Goal: Information Seeking & Learning: Learn about a topic

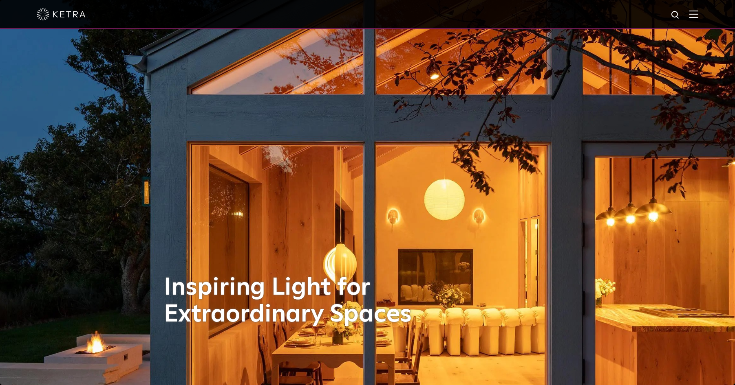
click at [698, 15] on img at bounding box center [693, 14] width 9 height 8
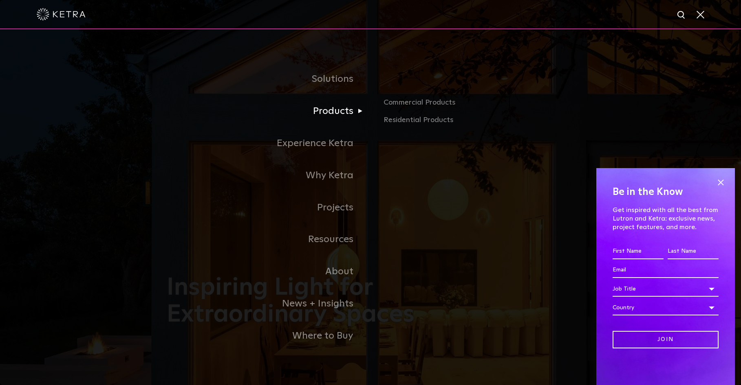
click at [335, 112] on link "Products" at bounding box center [269, 111] width 204 height 32
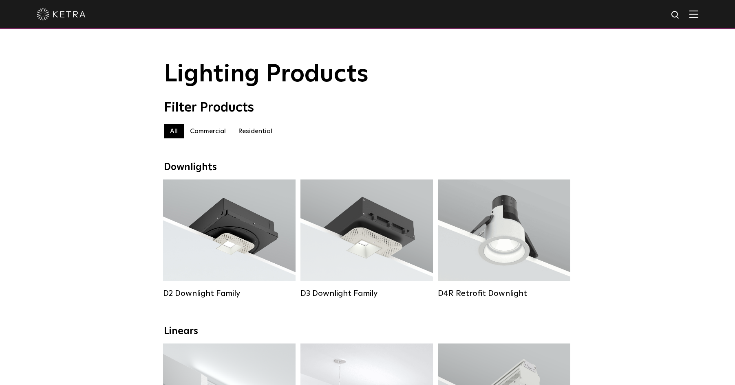
click at [260, 133] on label "Residential" at bounding box center [255, 131] width 46 height 15
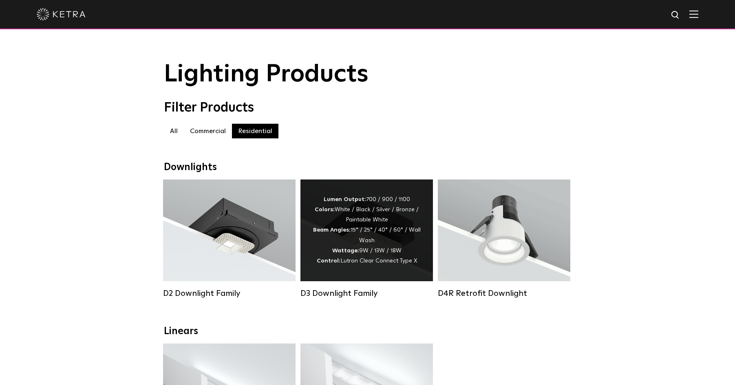
click at [348, 233] on strong "Beam Angles:" at bounding box center [331, 230] width 37 height 6
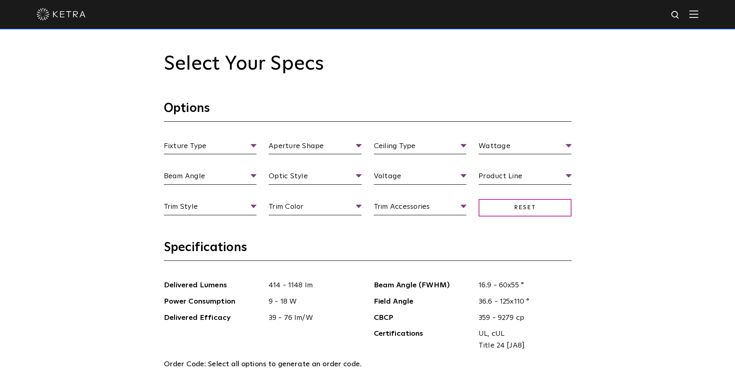
scroll to position [815, 0]
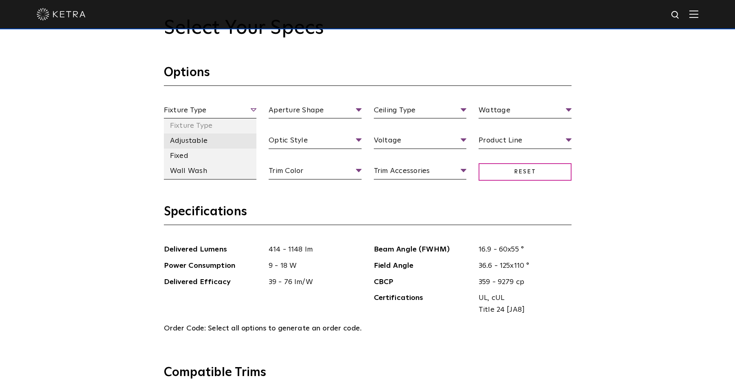
click at [199, 144] on li "Adjustable" at bounding box center [210, 141] width 93 height 15
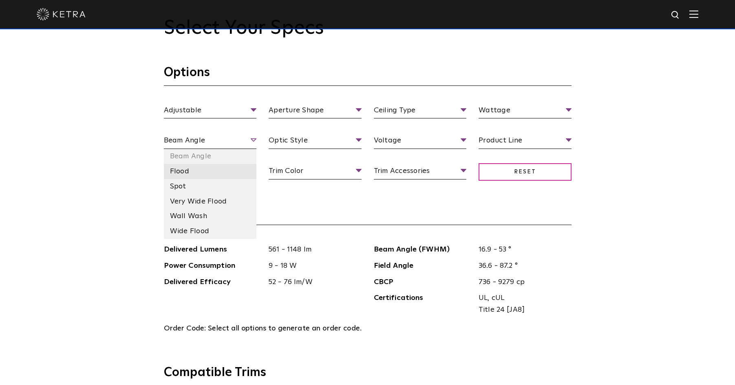
click at [190, 174] on li "Flood" at bounding box center [210, 171] width 93 height 15
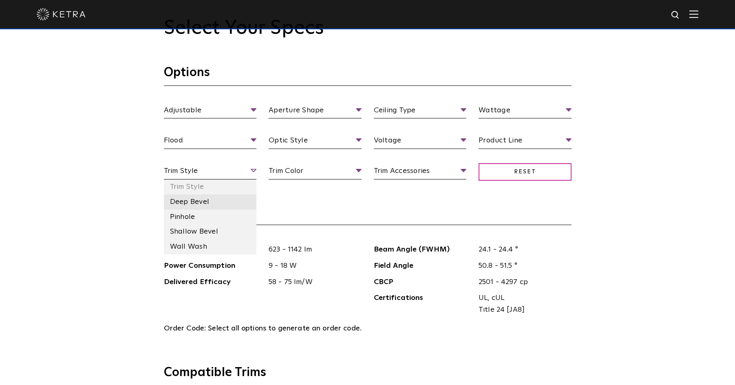
click at [191, 204] on li "Deep Bevel" at bounding box center [210, 202] width 93 height 15
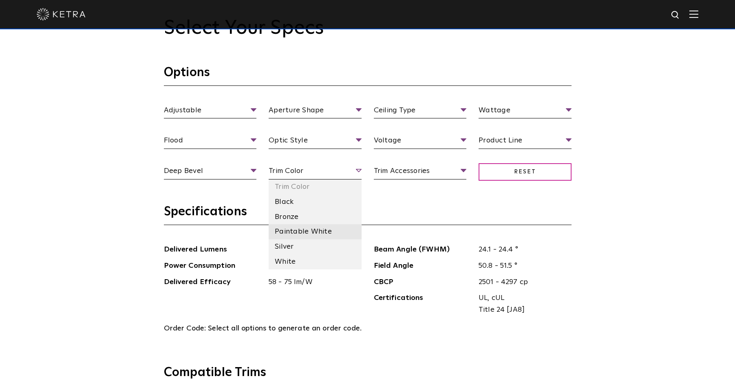
click at [321, 230] on li "Paintable White" at bounding box center [315, 232] width 93 height 15
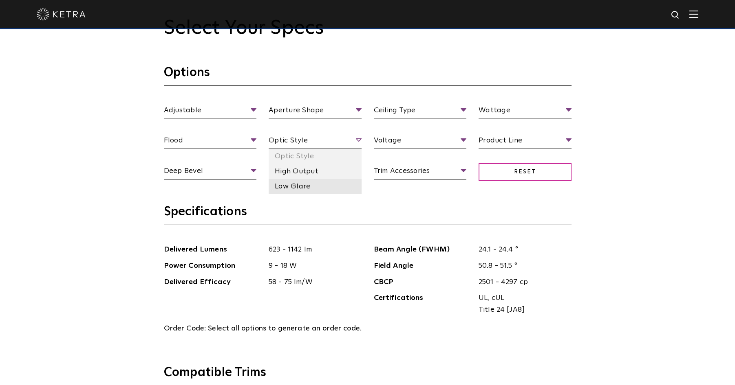
click at [330, 190] on li "Low Glare" at bounding box center [315, 186] width 93 height 15
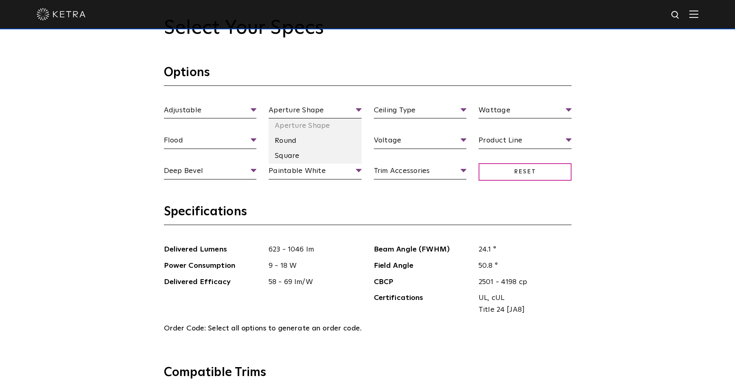
click at [318, 144] on li "Round" at bounding box center [315, 141] width 93 height 15
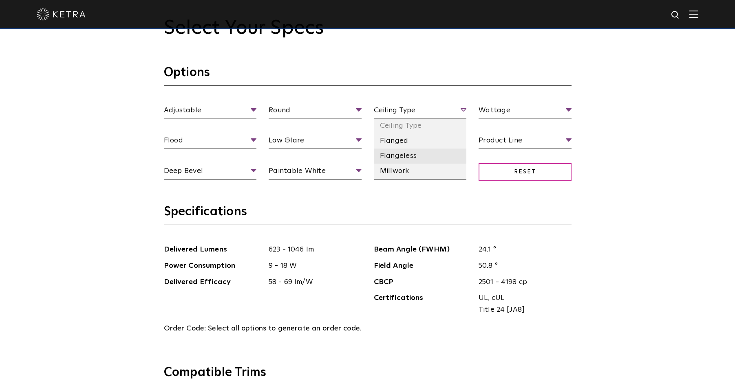
click at [412, 159] on li "Flangeless" at bounding box center [420, 156] width 93 height 15
click at [447, 170] on li "120 V" at bounding box center [420, 171] width 93 height 15
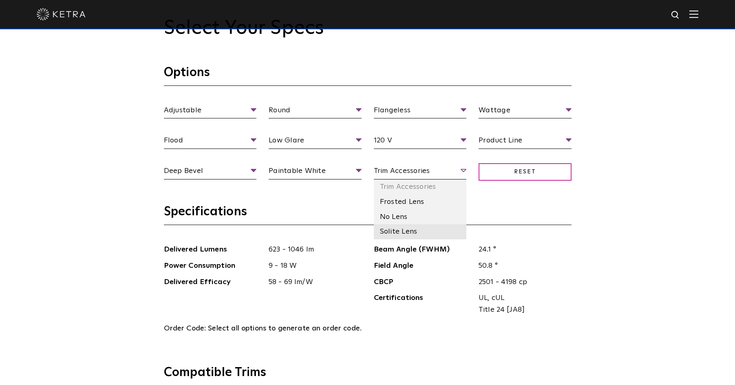
click at [424, 236] on li "Solite Lens" at bounding box center [420, 232] width 93 height 15
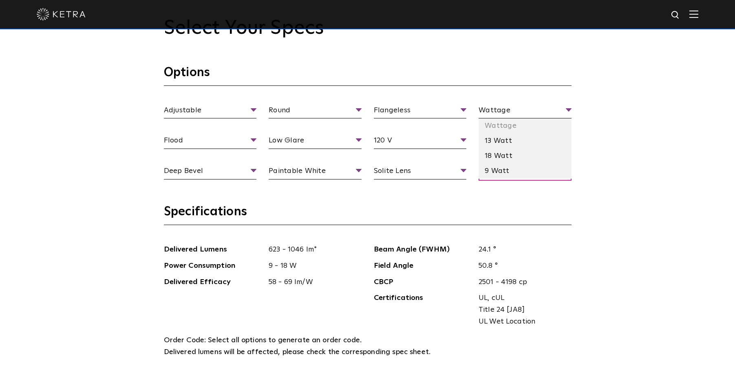
click at [535, 141] on li "13 Watt" at bounding box center [524, 141] width 93 height 15
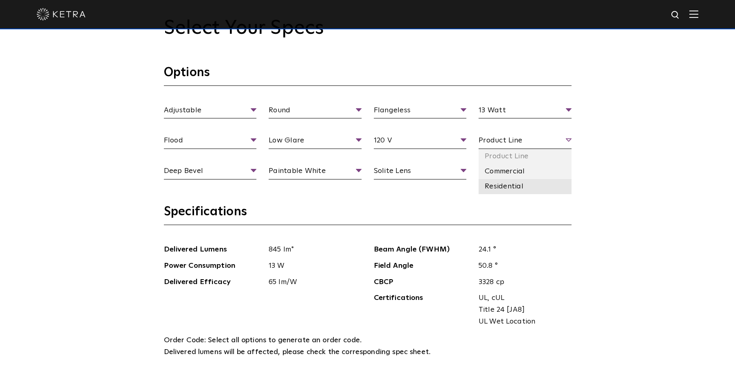
click at [544, 183] on li "Residential" at bounding box center [524, 186] width 93 height 15
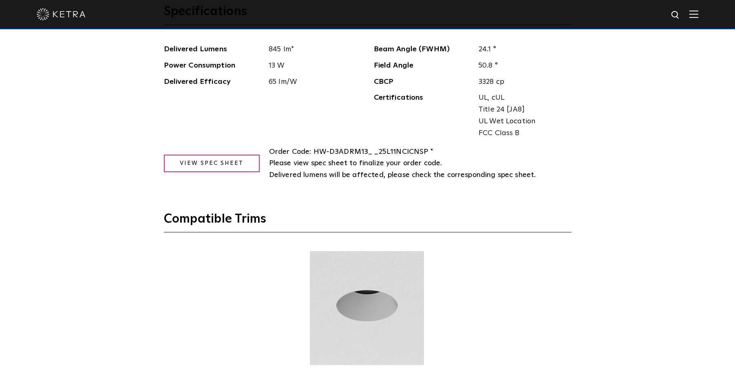
scroll to position [1019, 0]
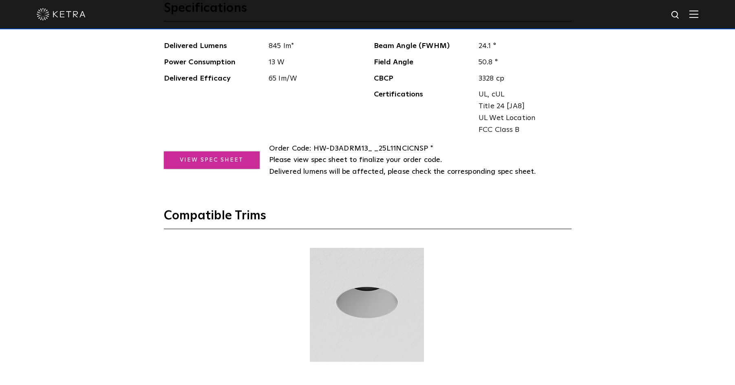
click at [227, 167] on link "View Spec Sheet" at bounding box center [212, 161] width 96 height 18
